Goal: Navigation & Orientation: Find specific page/section

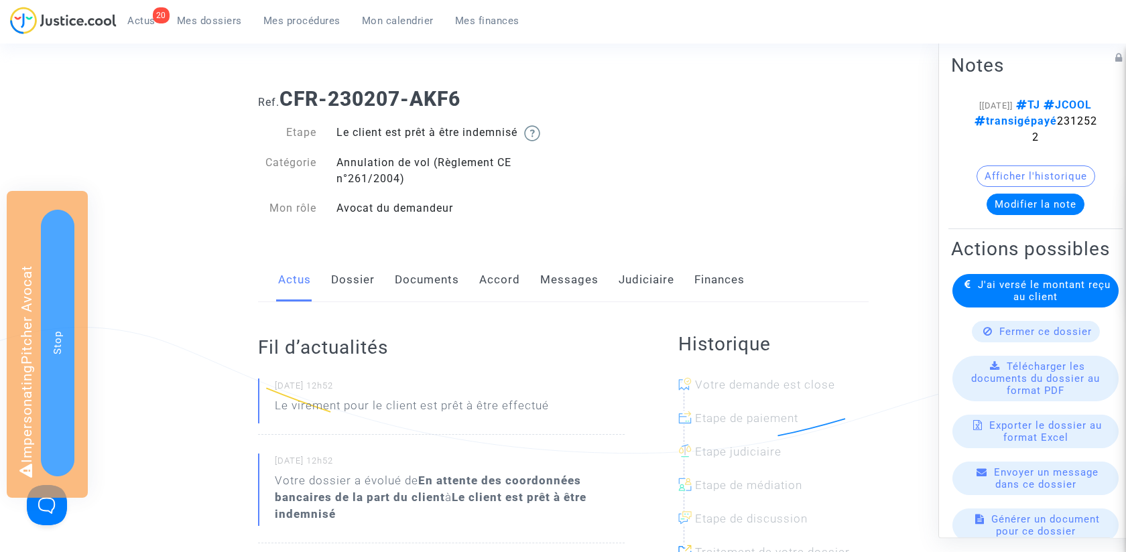
click at [431, 271] on link "Documents" at bounding box center [427, 280] width 64 height 44
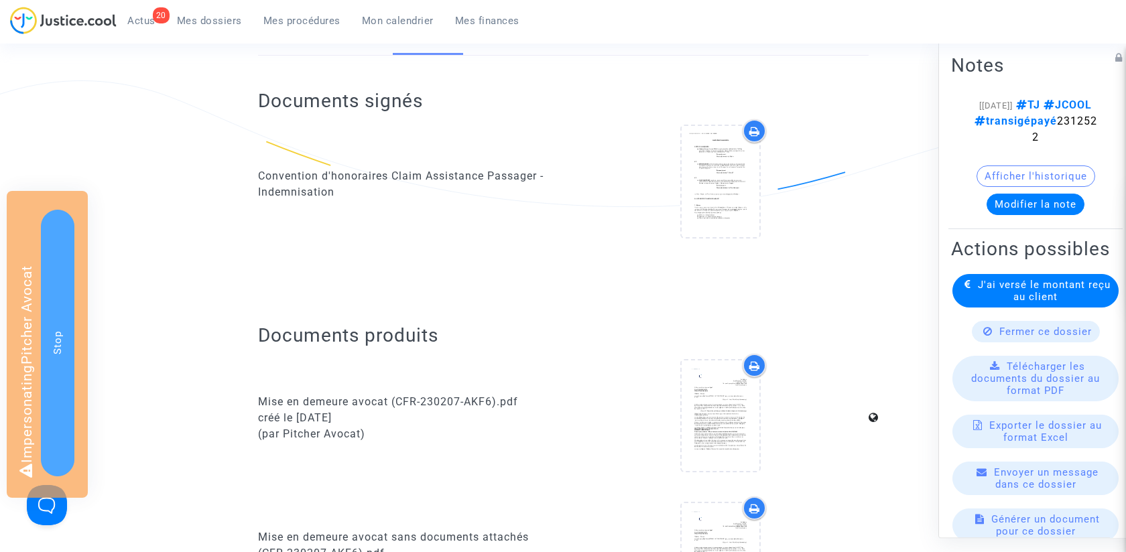
scroll to position [209, 0]
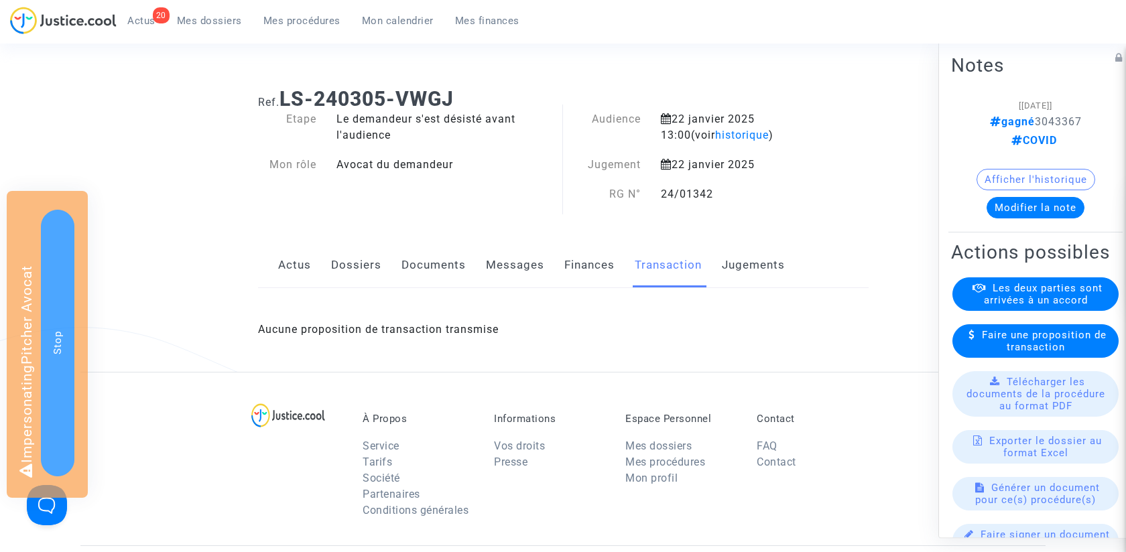
click at [758, 266] on link "Jugements" at bounding box center [753, 265] width 63 height 44
